Goal: Task Accomplishment & Management: Complete application form

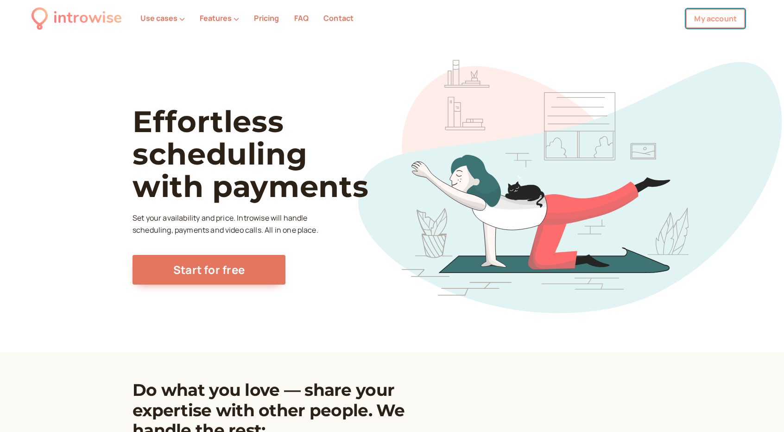
click at [718, 14] on link "My account" at bounding box center [715, 18] width 59 height 19
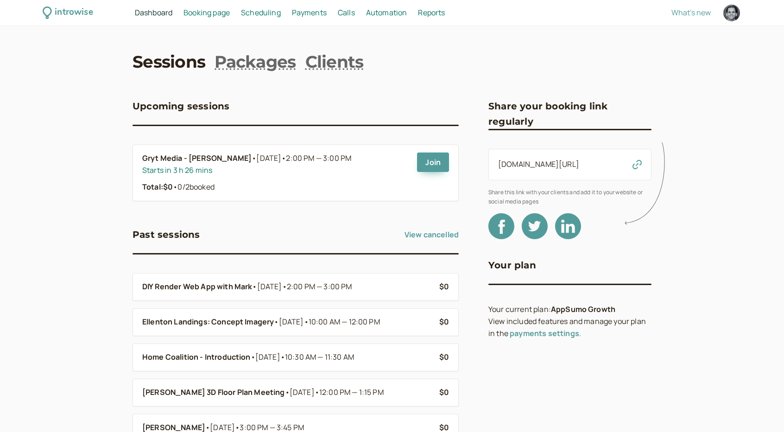
click at [265, 10] on span "Scheduling" at bounding box center [261, 12] width 40 height 10
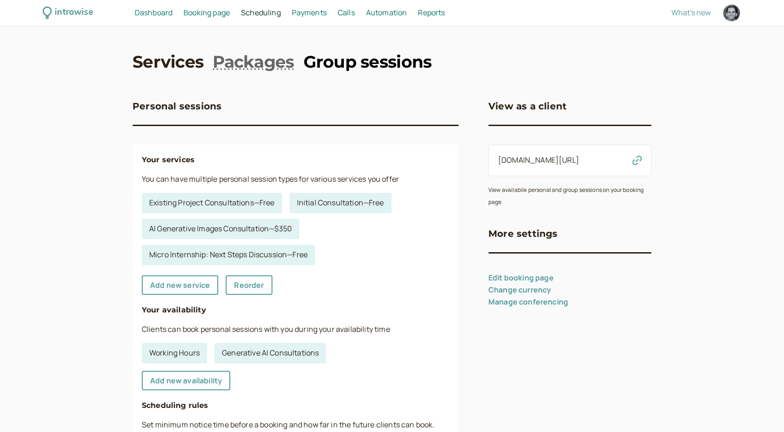
click at [354, 55] on link "Group sessions" at bounding box center [367, 61] width 128 height 23
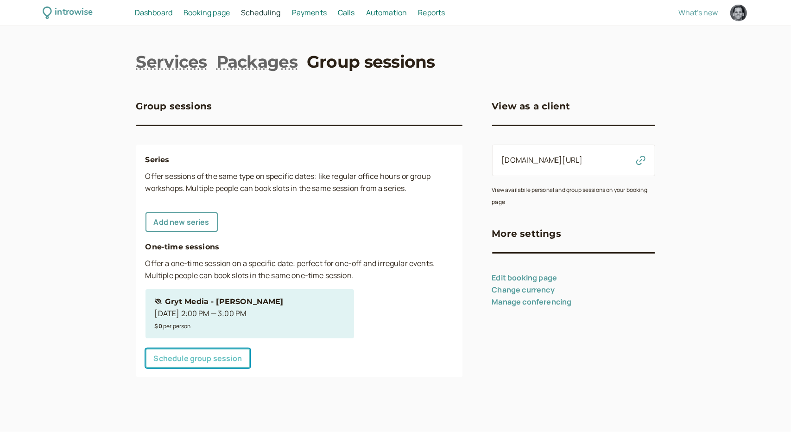
click at [224, 361] on link "Schedule group session" at bounding box center [197, 357] width 105 height 19
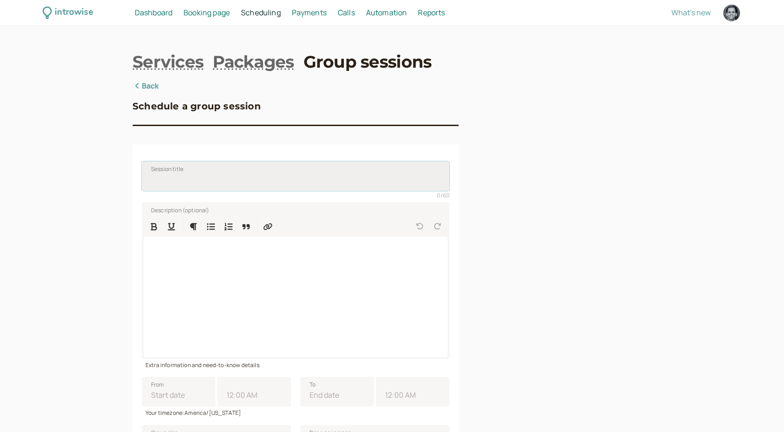
click at [200, 179] on input "Session title" at bounding box center [296, 176] width 308 height 30
paste input "[PERSON_NAME]"
click at [202, 176] on input "3D Renderings ( [PERSON_NAME])" at bounding box center [296, 176] width 308 height 30
paste input "Lime st."
click at [203, 179] on input "3D Renderings for Lime St. ( [PERSON_NAME])" at bounding box center [296, 176] width 308 height 30
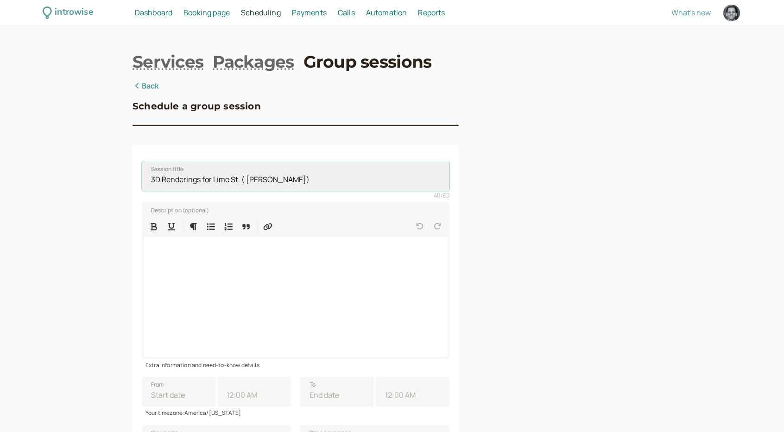
click at [202, 179] on input "3D Renderings for Lime St. ( [PERSON_NAME])" at bounding box center [296, 176] width 308 height 30
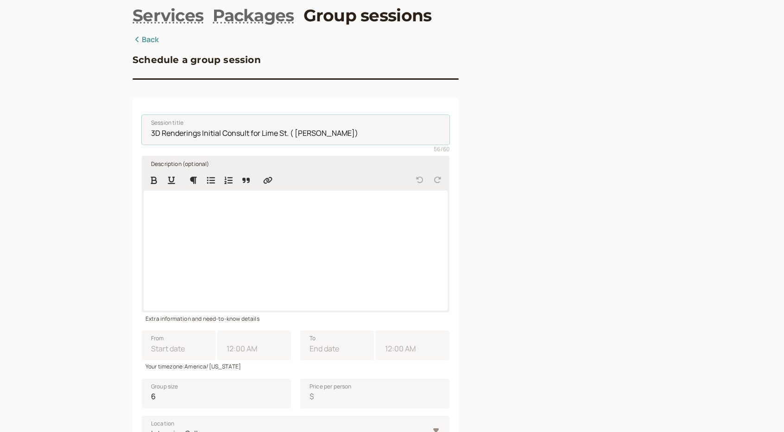
scroll to position [93, 0]
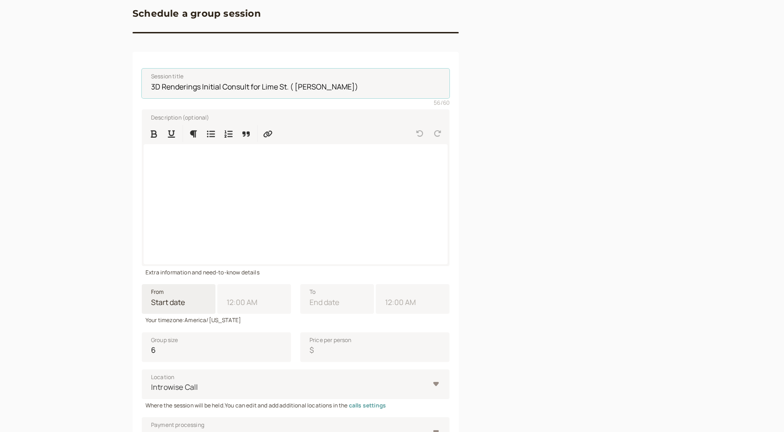
type input "3D Renderings Initial Consult for Lime St. ( [PERSON_NAME])"
click at [194, 303] on input "From" at bounding box center [179, 299] width 74 height 30
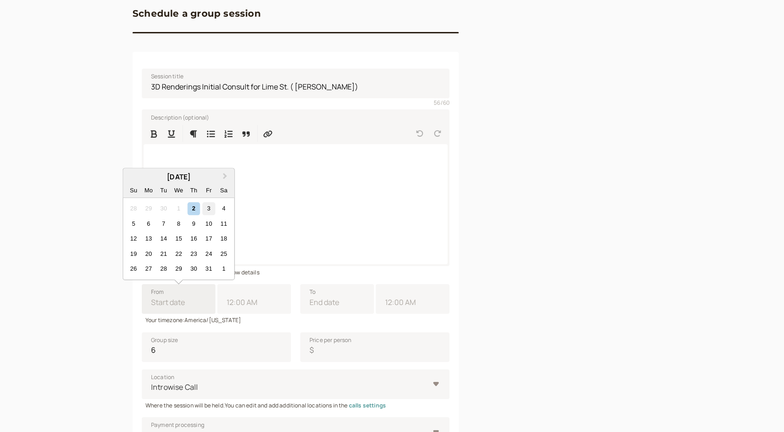
click at [211, 208] on div "3" at bounding box center [208, 208] width 13 height 13
click at [211, 284] on input "From Next Month [DATE] Su Mo Tu We Th Fr Sa 28 29 30 1 2 3 4 5 6 7 8 9 10 11 12…" at bounding box center [179, 299] width 74 height 30
type input "[DATE]"
type input "11:00 AM"
type input "[DATE]"
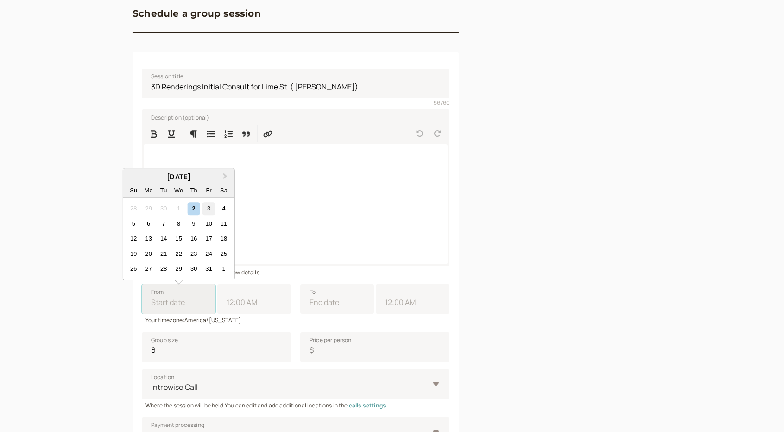
type input "12:00 PM"
click at [500, 331] on div at bounding box center [569, 285] width 163 height 597
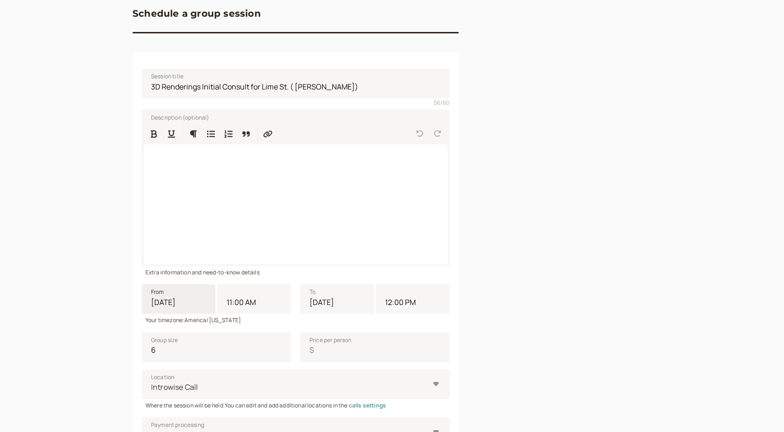
scroll to position [139, 0]
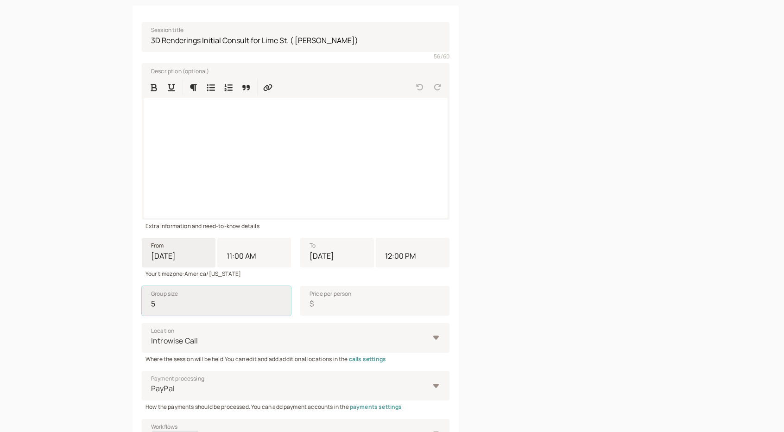
click at [279, 307] on input "5" at bounding box center [216, 301] width 149 height 30
click at [279, 307] on input "4" at bounding box center [216, 301] width 149 height 30
click at [279, 307] on input "3" at bounding box center [216, 301] width 149 height 30
type input "2"
click at [279, 307] on input "2" at bounding box center [216, 301] width 149 height 30
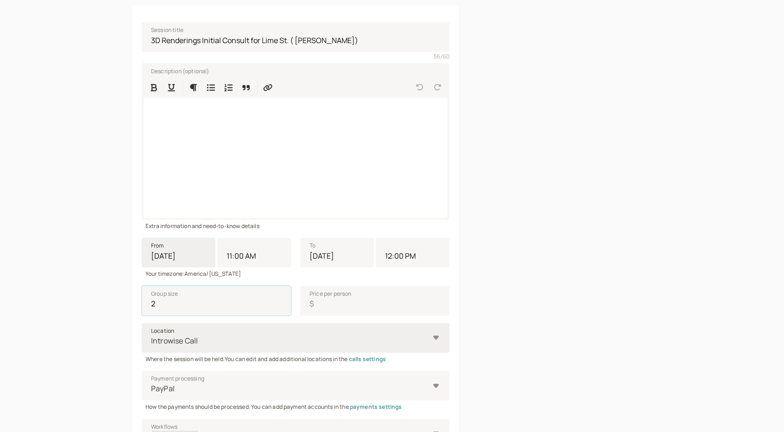
scroll to position [185, 0]
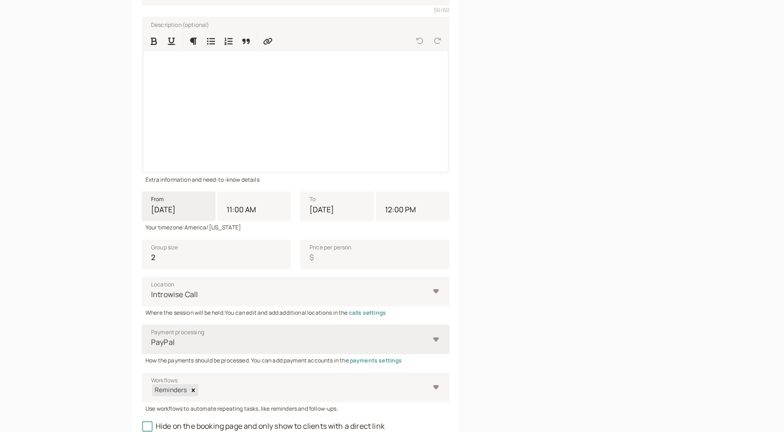
click at [328, 334] on div "PayPal" at bounding box center [290, 342] width 279 height 17
click at [152, 337] on input "Payment processing PayPal" at bounding box center [150, 342] width 1 height 11
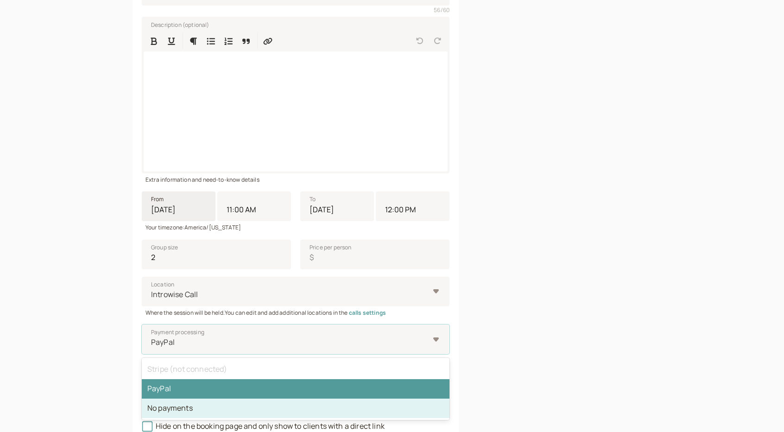
click at [322, 402] on div "No payments" at bounding box center [296, 407] width 308 height 19
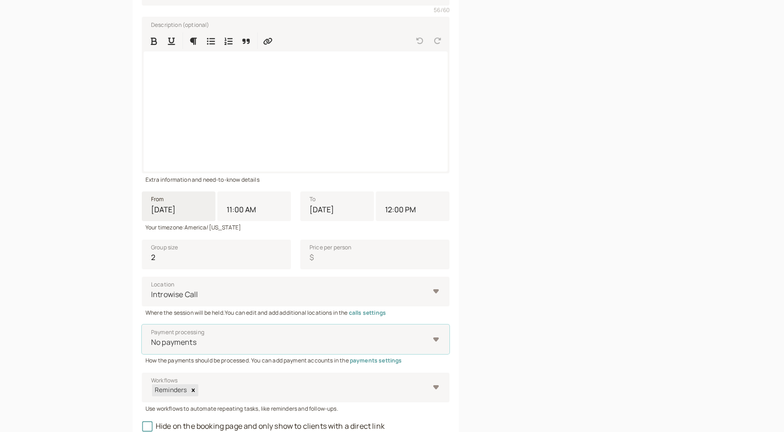
scroll to position [271, 0]
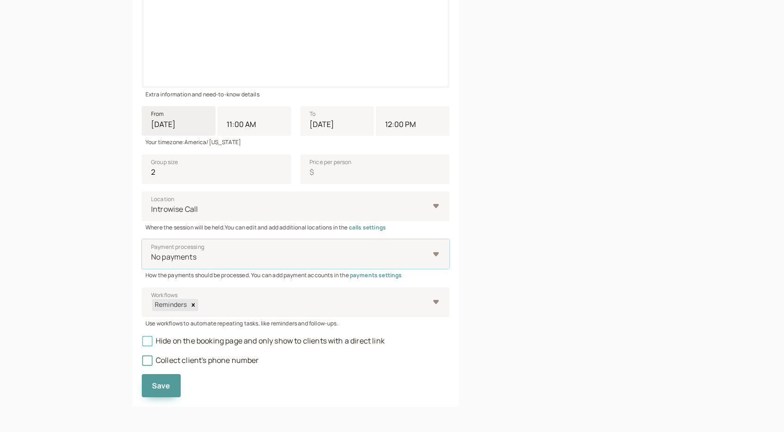
click at [201, 337] on span "Hide on the booking page and only show to clients with a direct link" at bounding box center [263, 340] width 243 height 10
click at [142, 343] on input "Hide on the booking page and only show to clients with a direct link" at bounding box center [142, 343] width 0 height 0
click at [162, 389] on span "Save" at bounding box center [161, 385] width 19 height 10
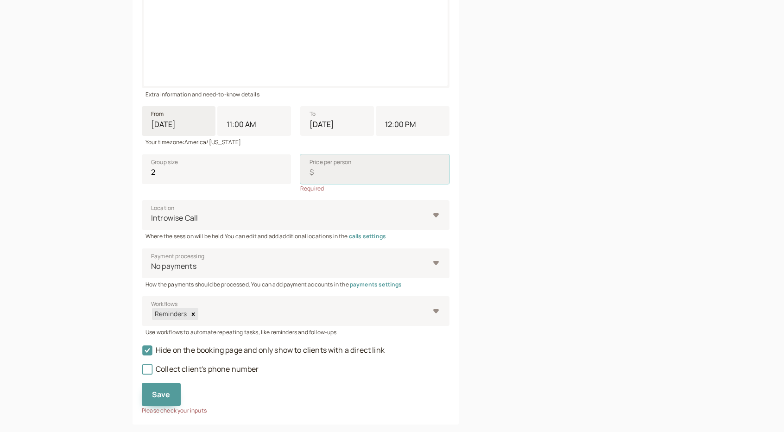
click at [334, 171] on input "Price per person $" at bounding box center [374, 169] width 149 height 30
type input "0"
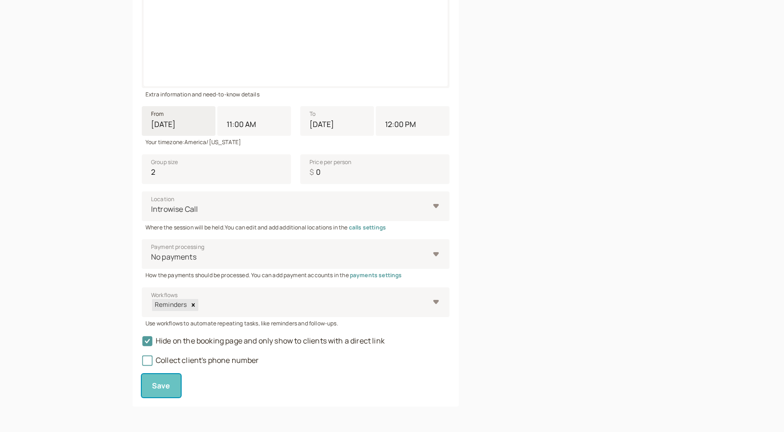
click at [147, 385] on button "Save" at bounding box center [161, 385] width 39 height 23
